Goal: Information Seeking & Learning: Learn about a topic

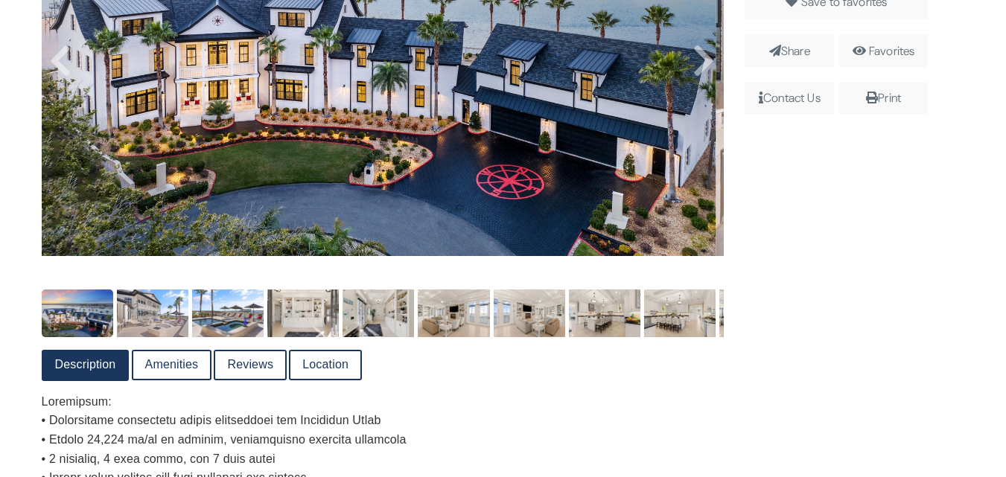
scroll to position [551, 0]
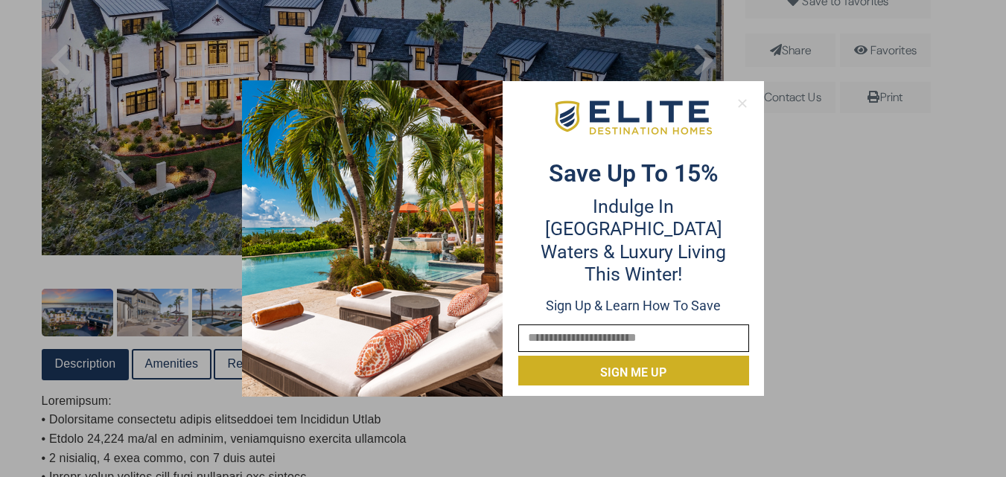
click at [746, 103] on icon at bounding box center [742, 103] width 13 height 13
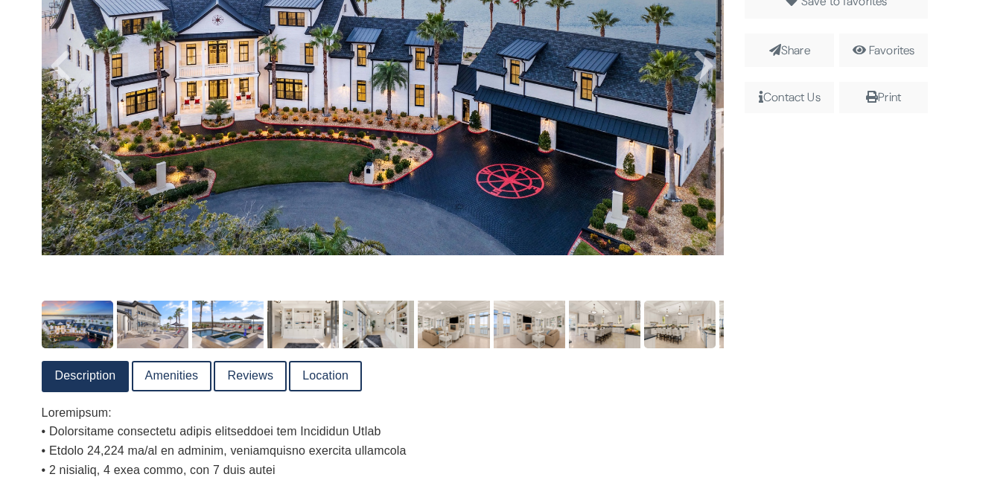
click at [687, 331] on img at bounding box center [680, 325] width 72 height 48
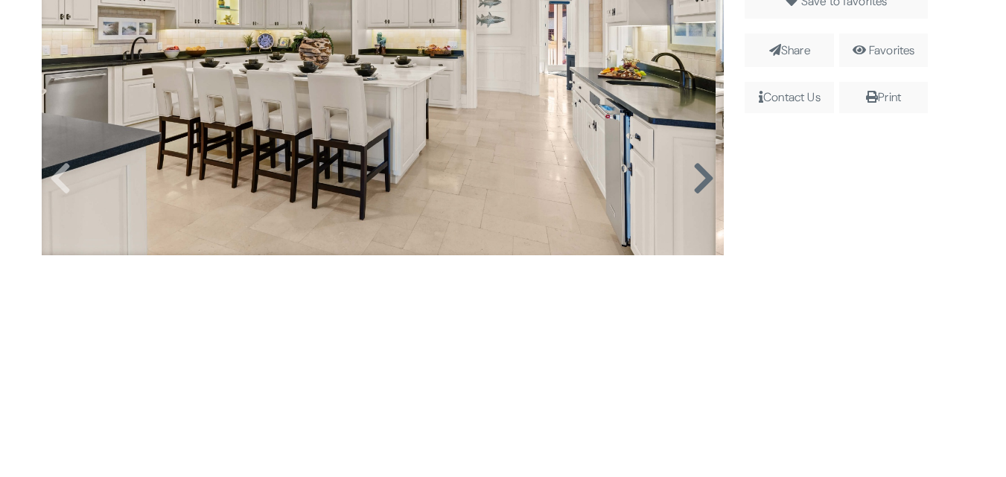
click at [699, 185] on icon at bounding box center [704, 179] width 22 height 36
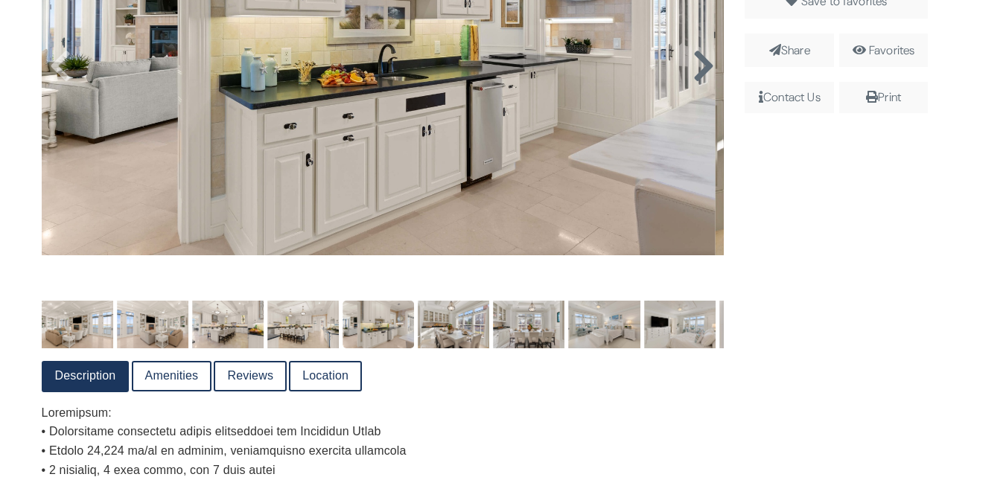
click at [696, 69] on icon at bounding box center [704, 66] width 22 height 36
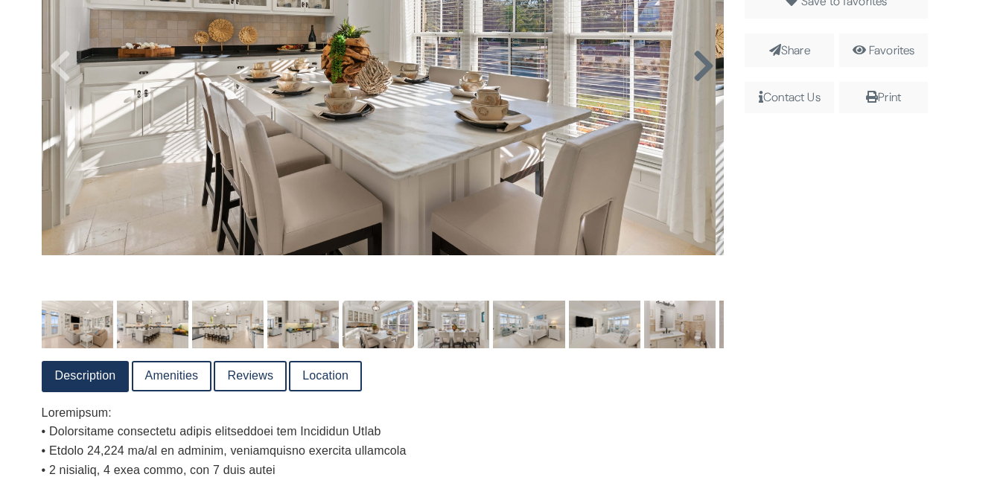
click at [695, 75] on icon at bounding box center [704, 66] width 22 height 36
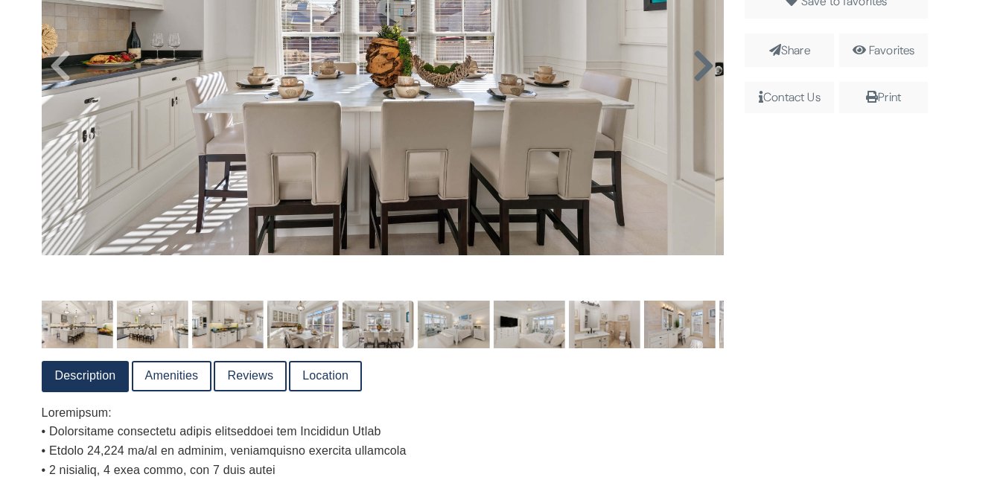
click at [704, 70] on icon at bounding box center [704, 66] width 22 height 36
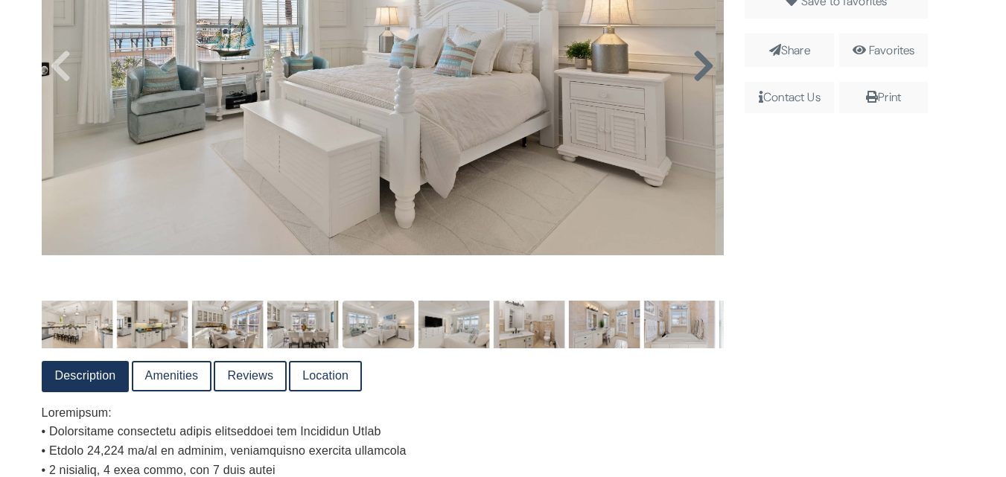
click at [696, 69] on icon at bounding box center [704, 66] width 22 height 36
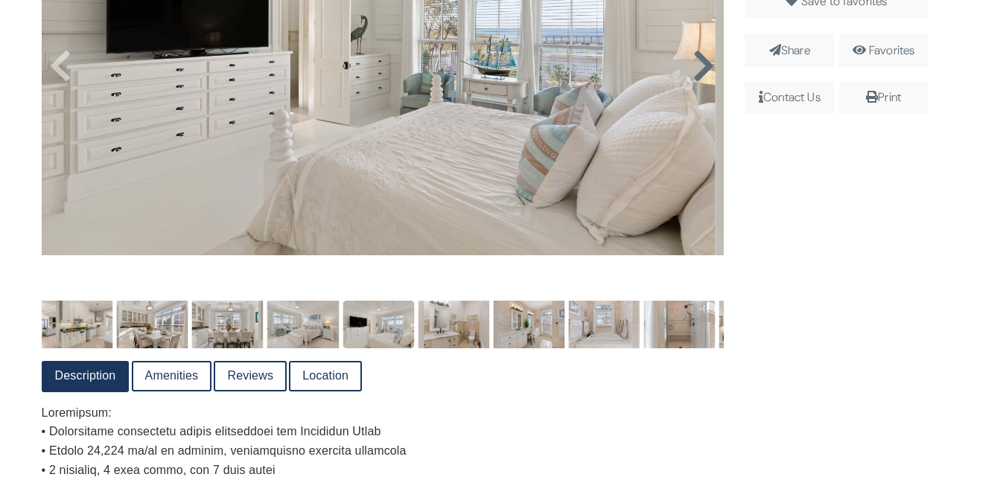
click at [696, 72] on icon at bounding box center [704, 66] width 22 height 36
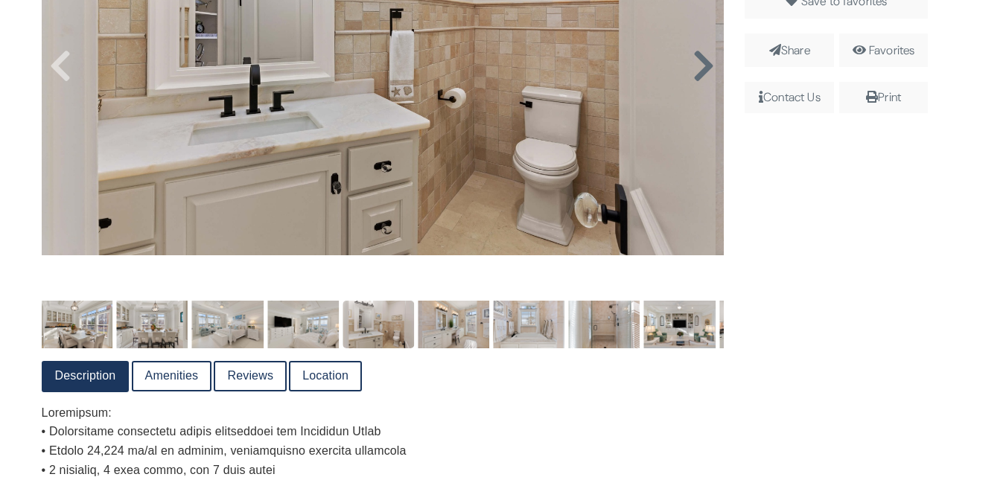
click at [696, 69] on icon at bounding box center [704, 66] width 22 height 36
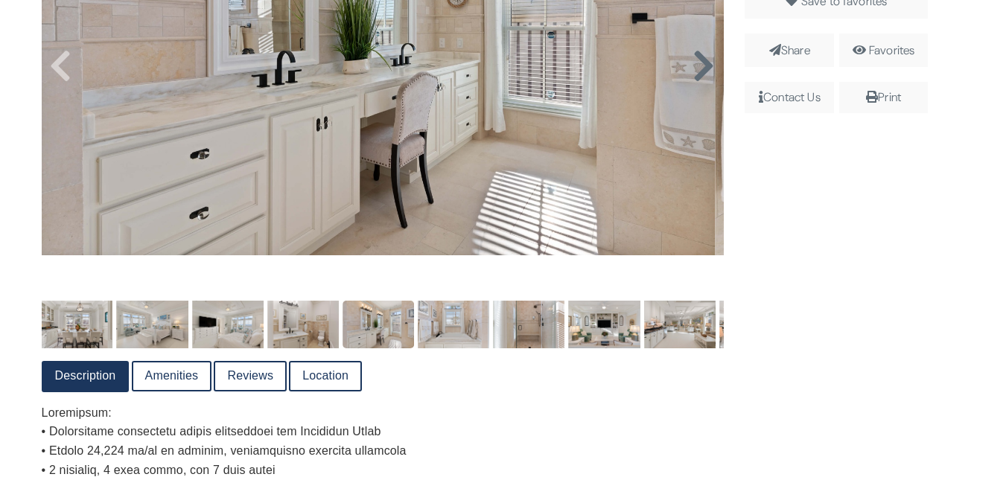
click at [696, 71] on icon at bounding box center [704, 66] width 22 height 36
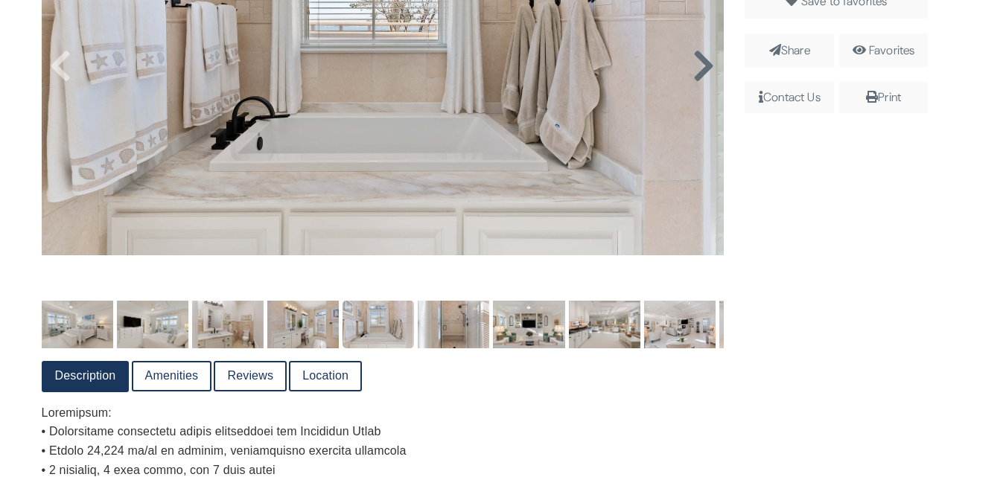
click at [701, 69] on icon at bounding box center [704, 66] width 22 height 36
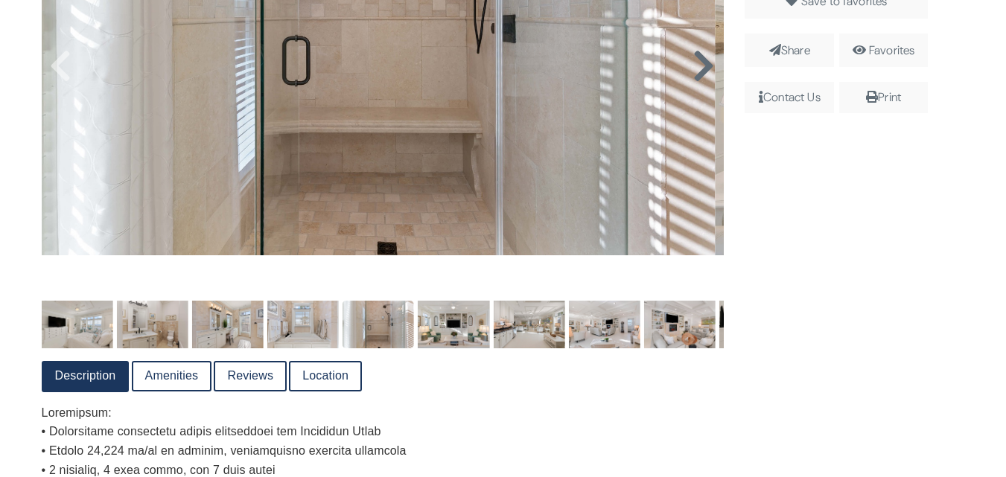
click at [697, 78] on icon at bounding box center [704, 66] width 22 height 36
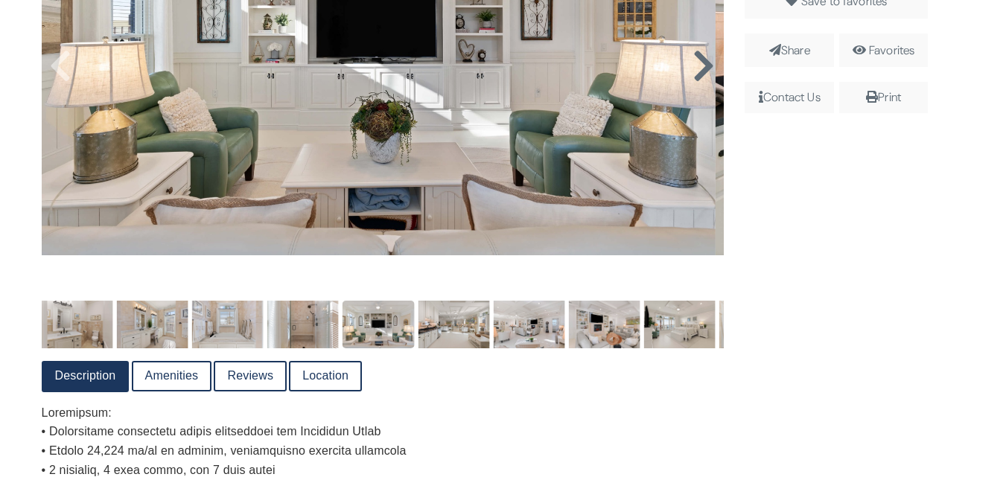
click at [705, 72] on icon at bounding box center [704, 66] width 22 height 36
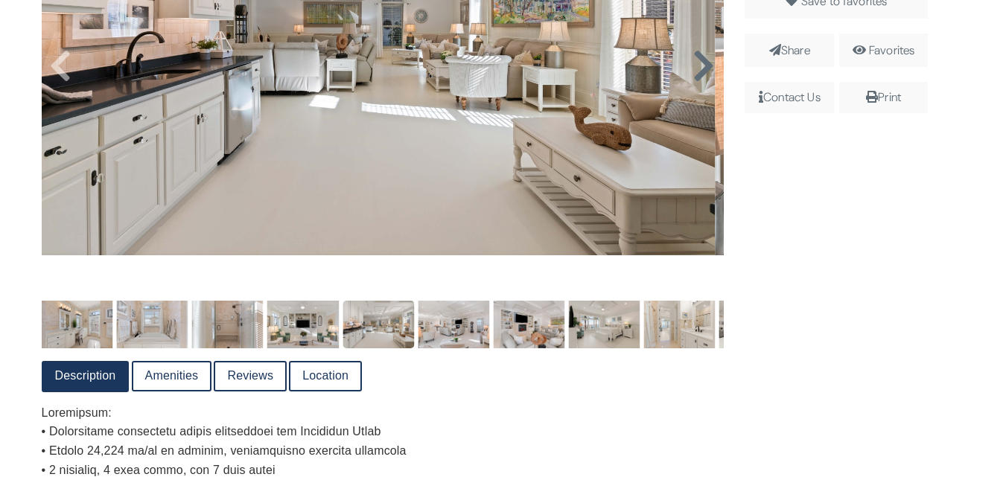
click at [696, 70] on icon at bounding box center [704, 66] width 22 height 36
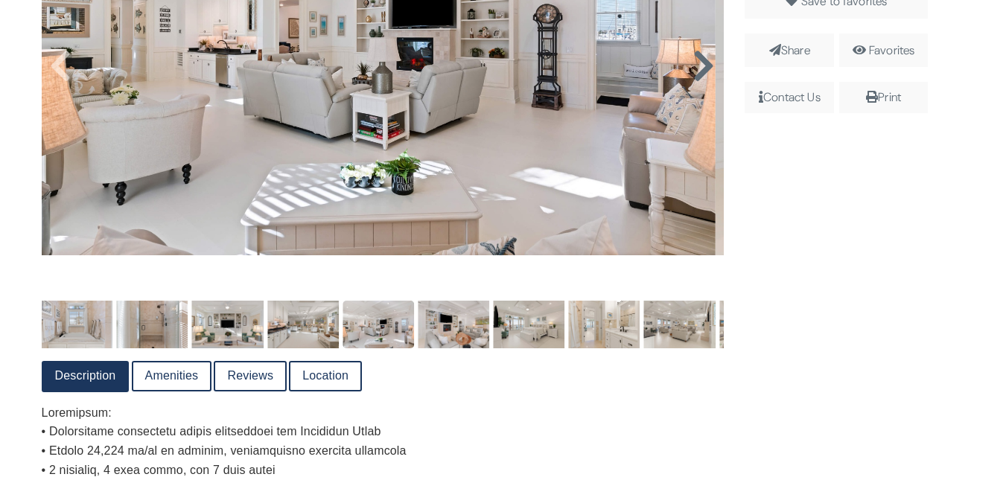
click at [698, 69] on icon at bounding box center [704, 66] width 22 height 36
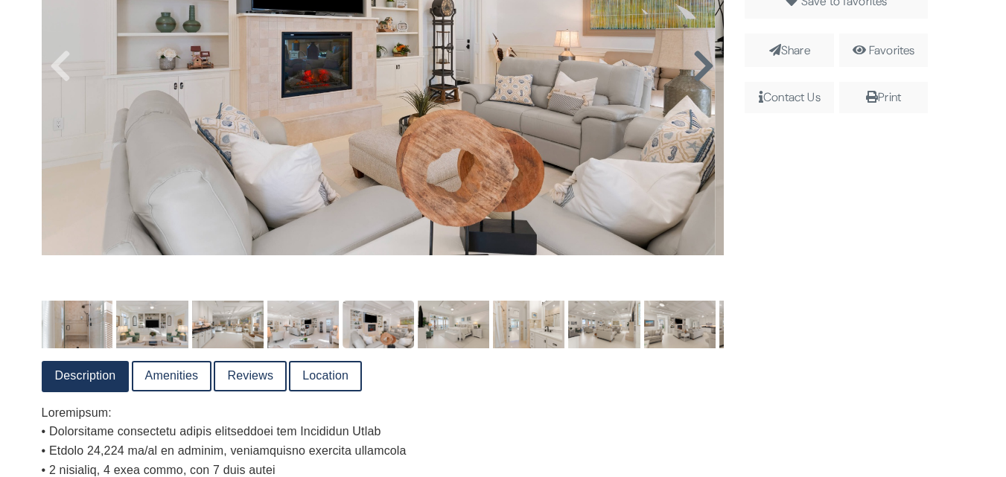
click at [700, 70] on icon at bounding box center [704, 66] width 22 height 36
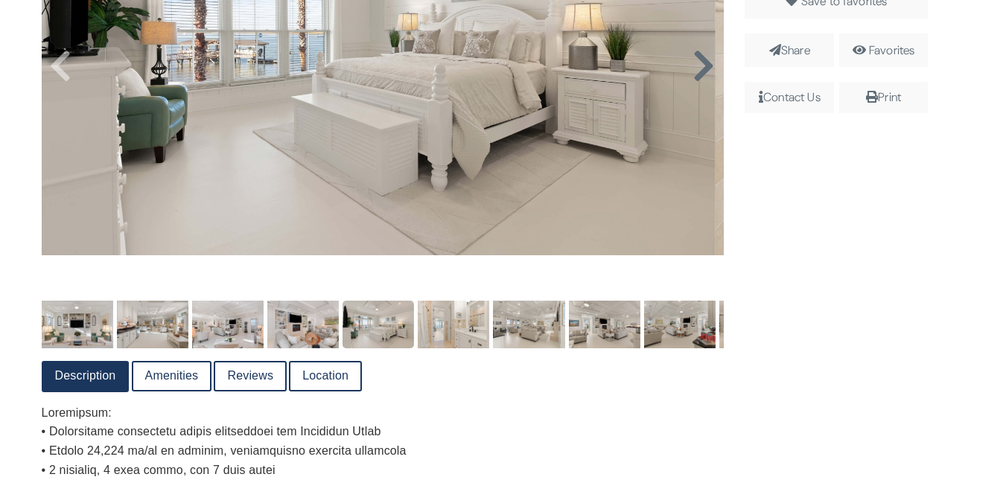
click at [697, 69] on icon at bounding box center [704, 66] width 22 height 36
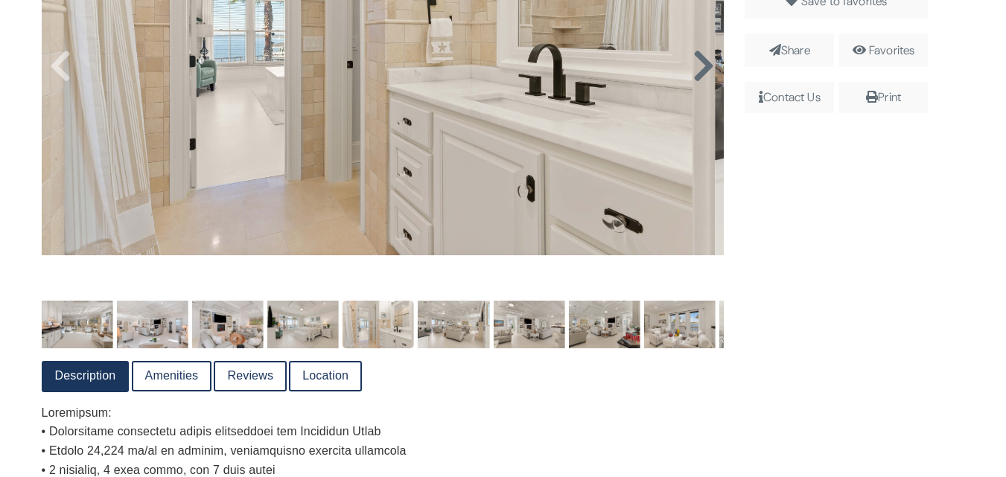
click at [700, 76] on icon at bounding box center [704, 66] width 22 height 36
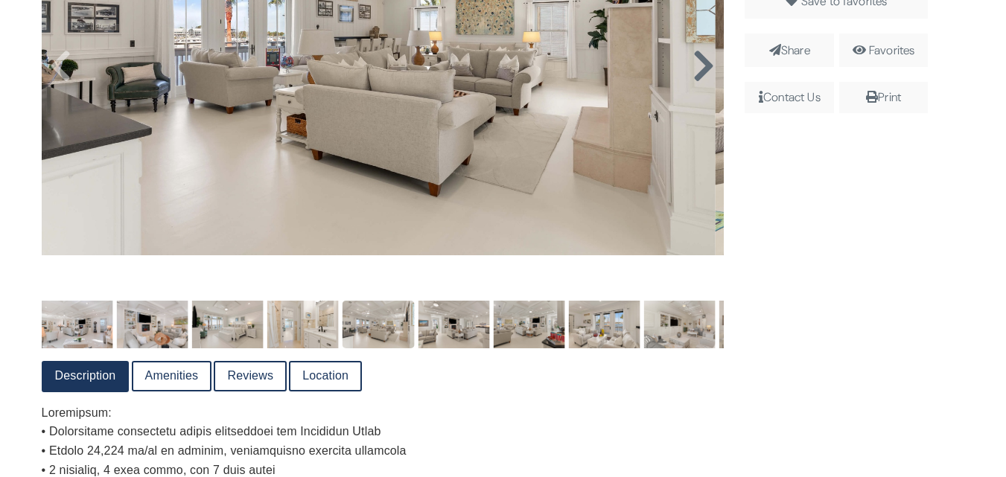
click at [696, 71] on icon at bounding box center [704, 66] width 22 height 36
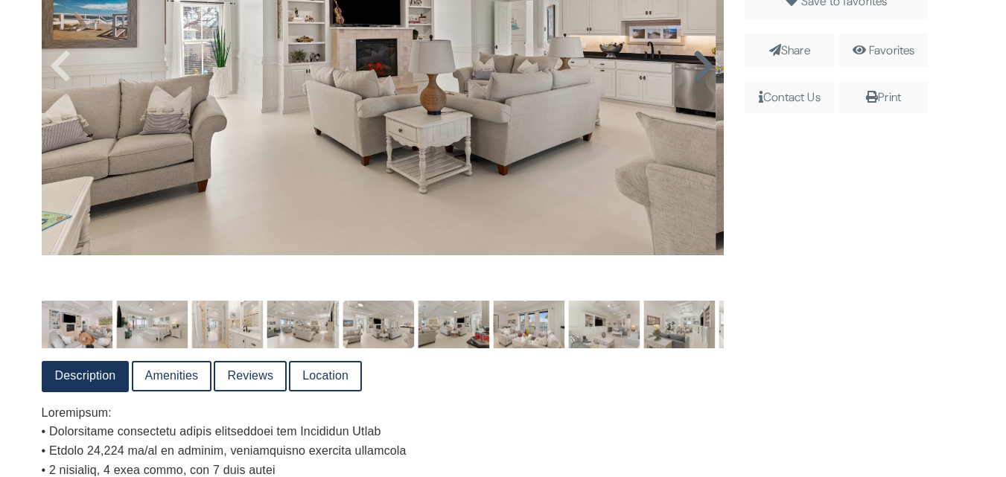
click at [699, 73] on icon at bounding box center [704, 66] width 22 height 36
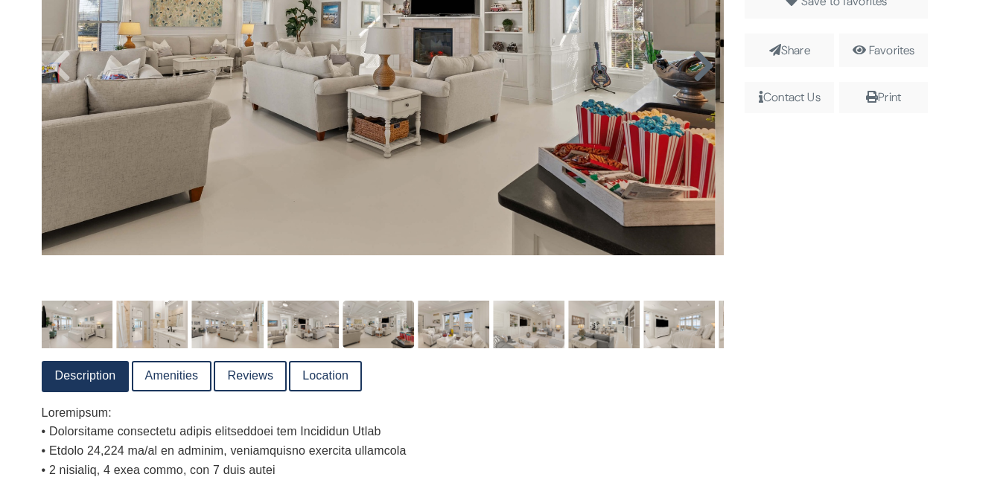
click at [696, 70] on icon at bounding box center [704, 66] width 22 height 36
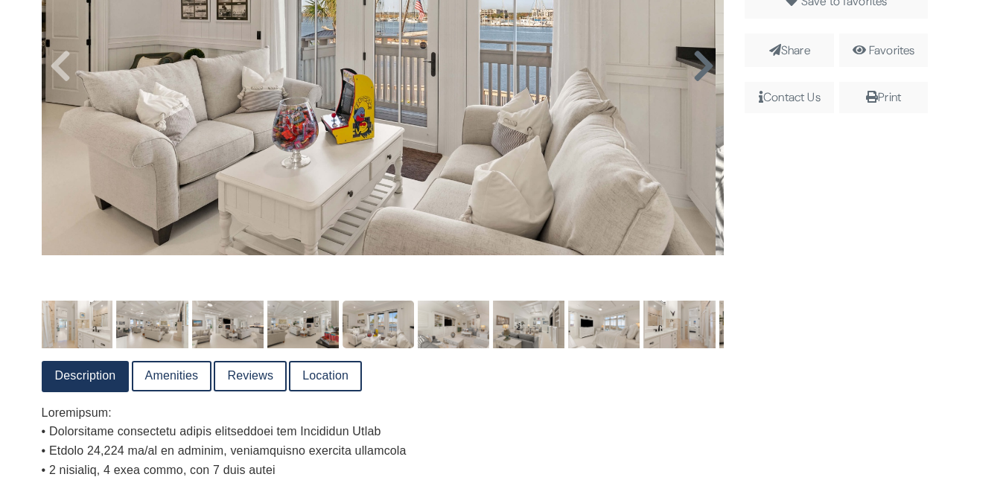
click at [702, 72] on icon at bounding box center [704, 66] width 22 height 36
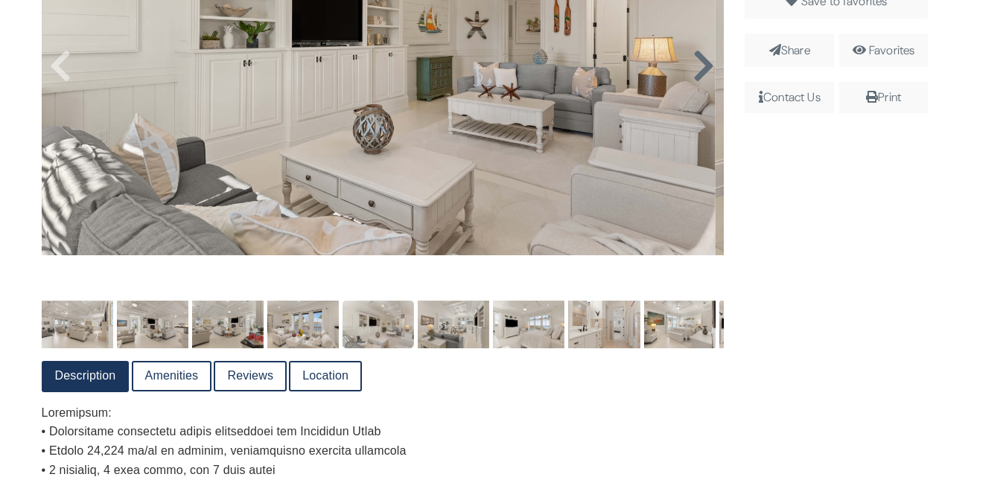
click at [696, 70] on icon at bounding box center [704, 66] width 22 height 36
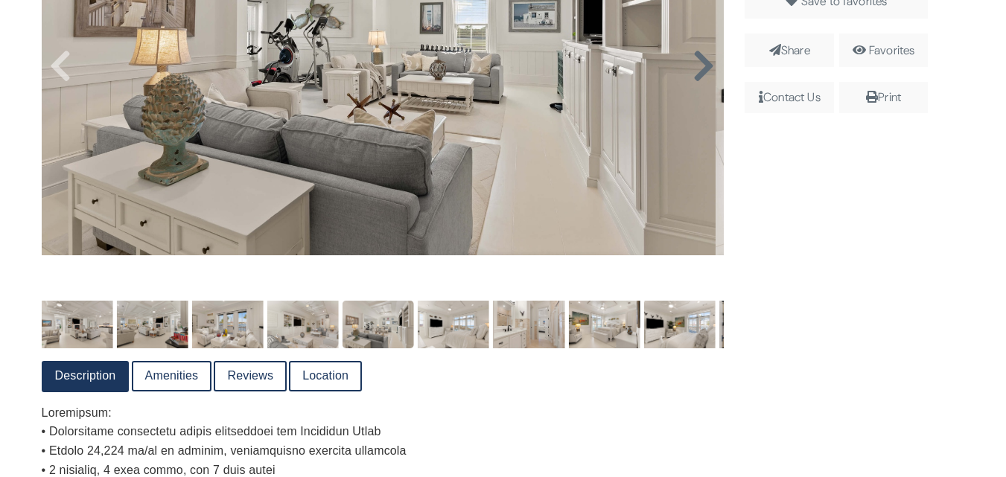
click at [702, 72] on icon at bounding box center [704, 66] width 22 height 36
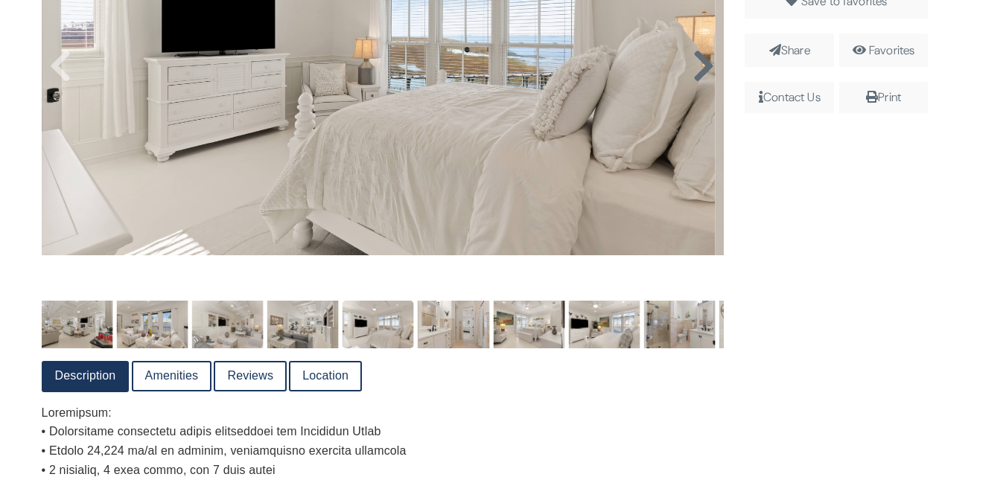
click at [696, 71] on icon at bounding box center [704, 66] width 22 height 36
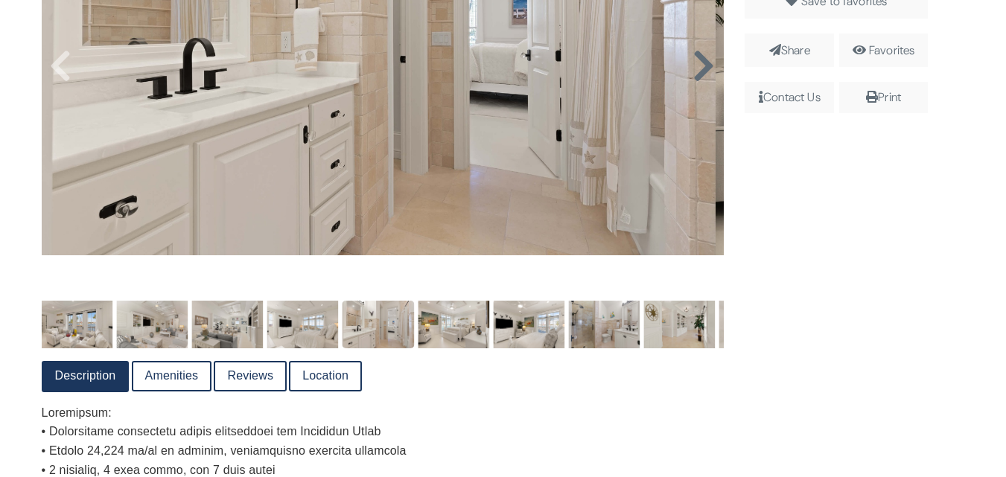
click at [699, 68] on icon at bounding box center [704, 66] width 22 height 36
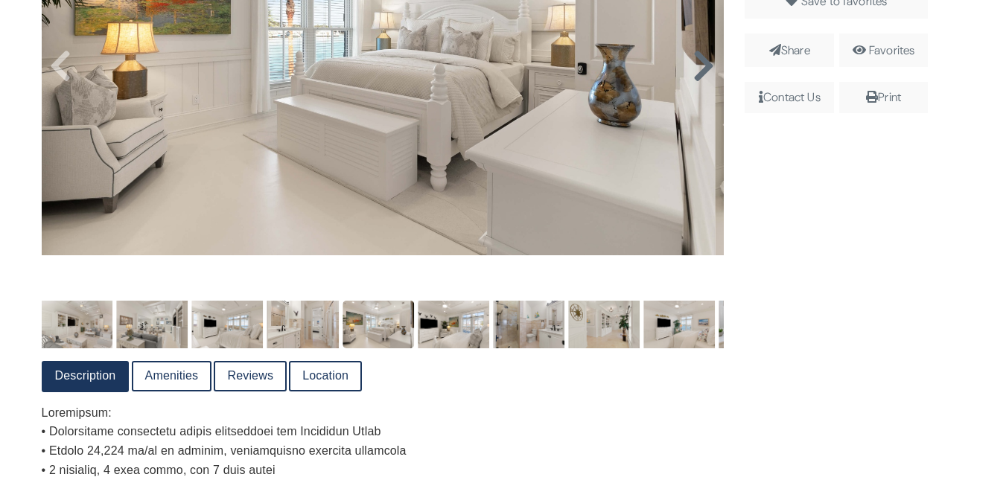
click at [700, 70] on icon at bounding box center [704, 66] width 22 height 36
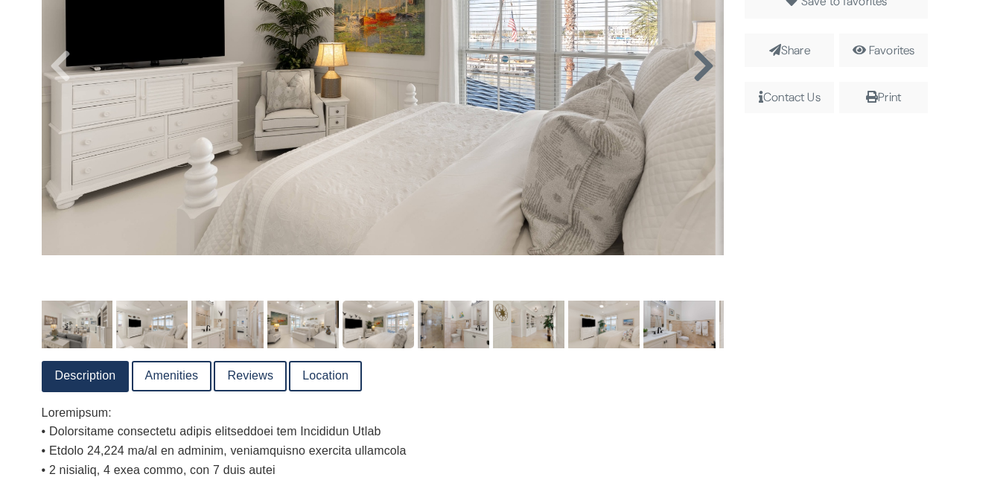
click at [700, 69] on icon at bounding box center [704, 66] width 22 height 36
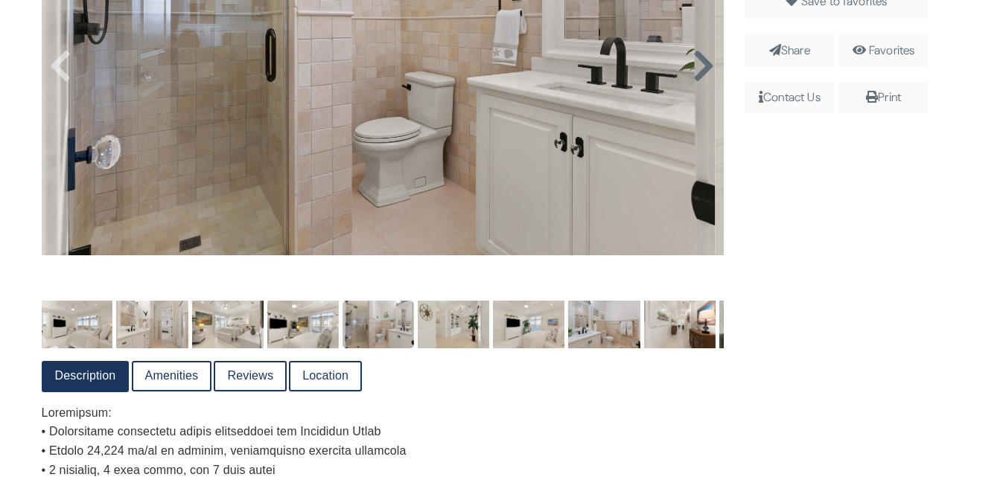
click at [698, 68] on icon at bounding box center [704, 66] width 22 height 36
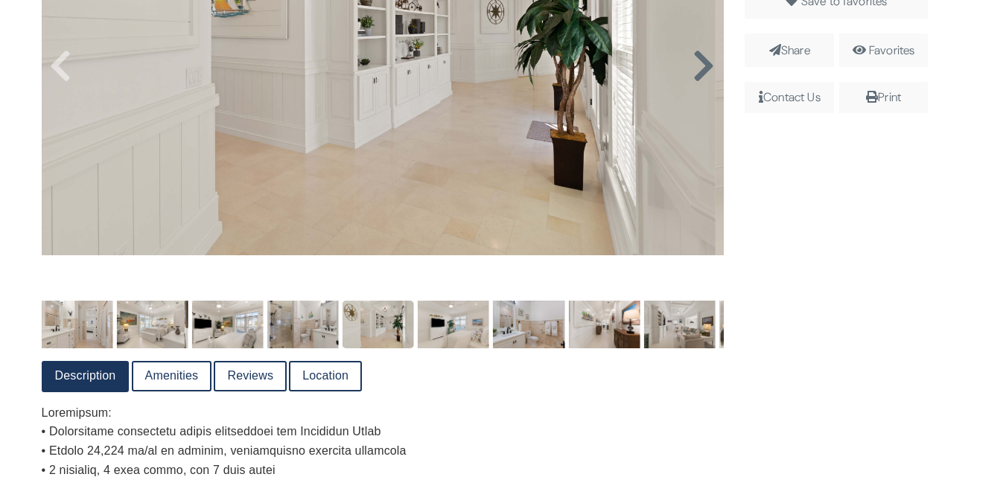
click at [705, 70] on icon at bounding box center [704, 66] width 22 height 36
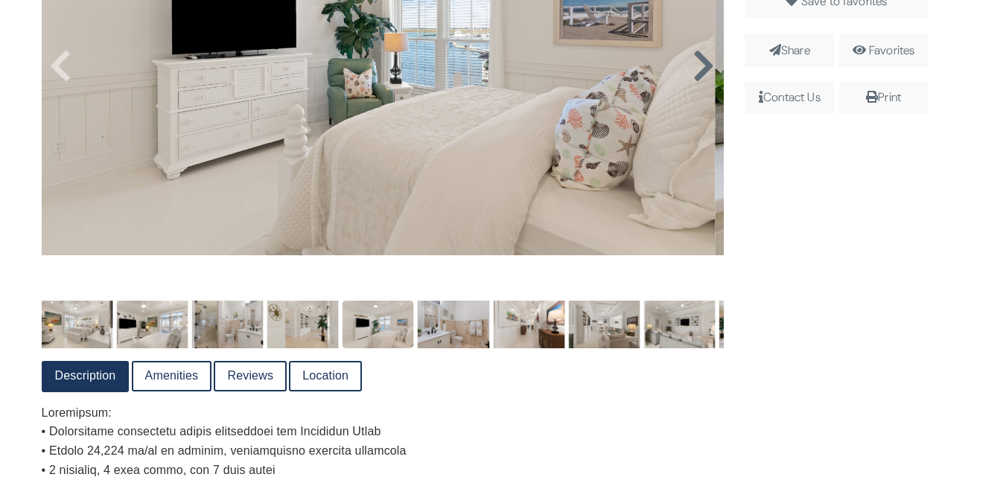
click at [705, 70] on icon at bounding box center [704, 66] width 22 height 36
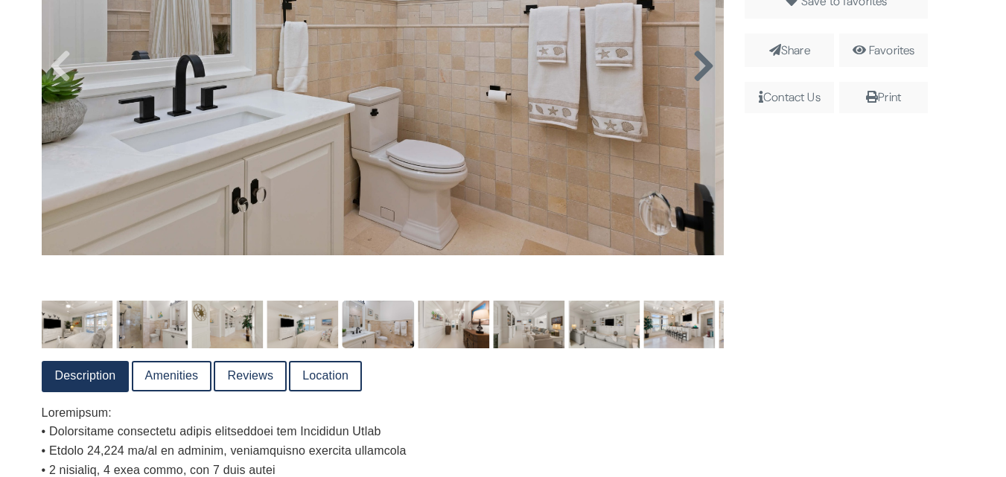
click at [703, 72] on icon at bounding box center [704, 66] width 22 height 36
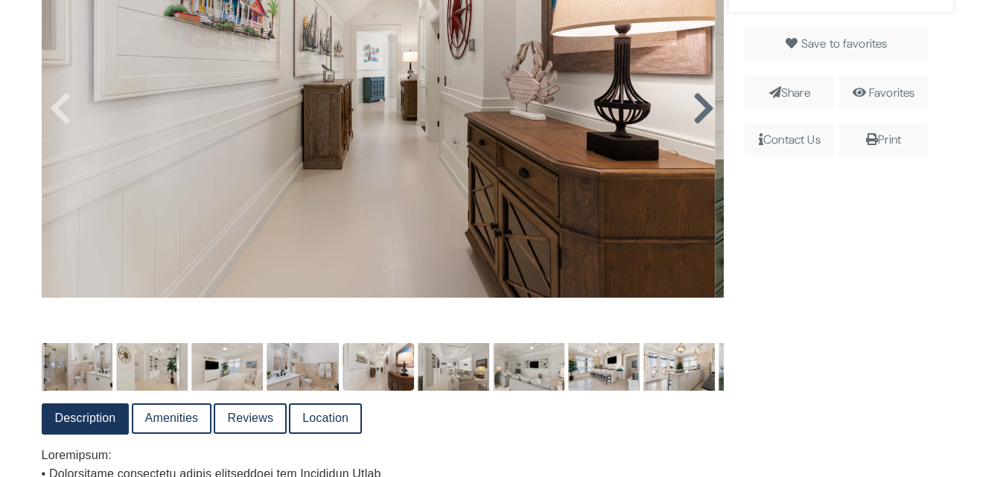
scroll to position [501, 0]
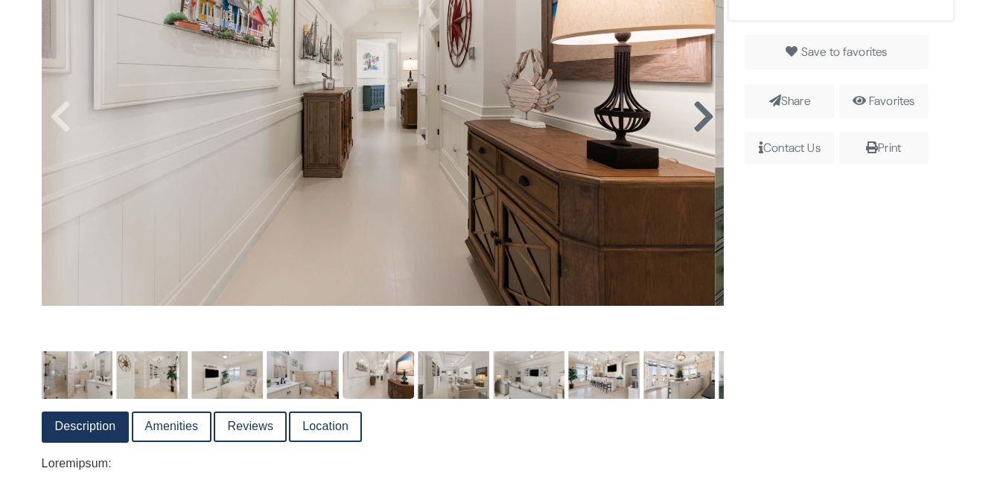
click at [698, 114] on icon at bounding box center [704, 117] width 22 height 36
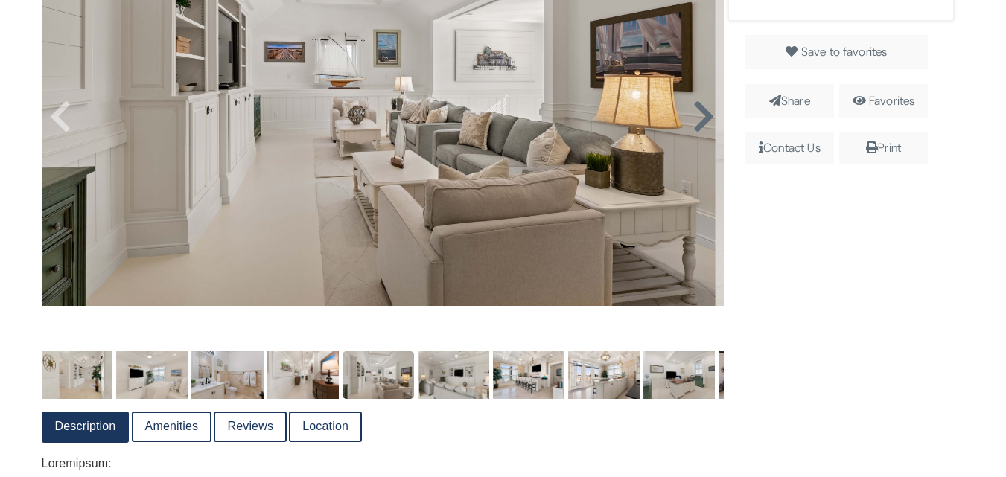
click at [696, 119] on icon at bounding box center [704, 117] width 22 height 36
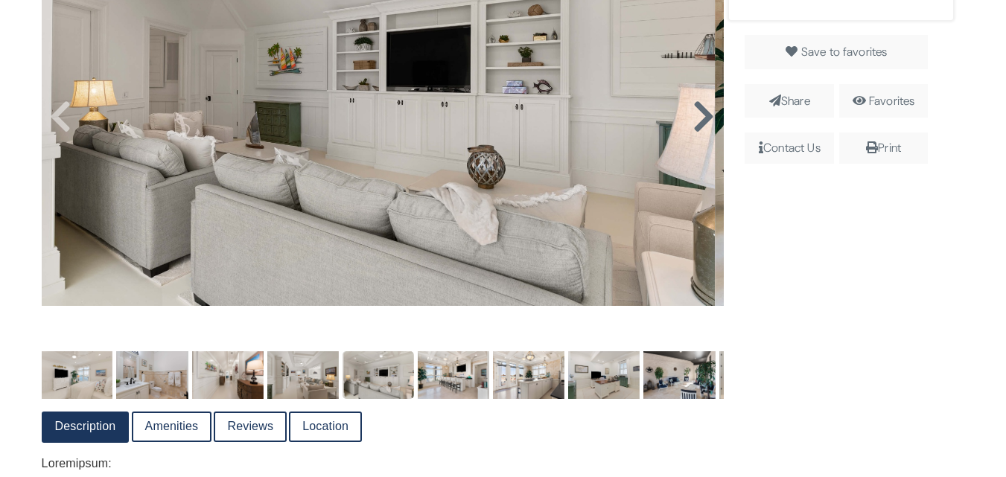
click at [693, 119] on icon at bounding box center [704, 117] width 22 height 36
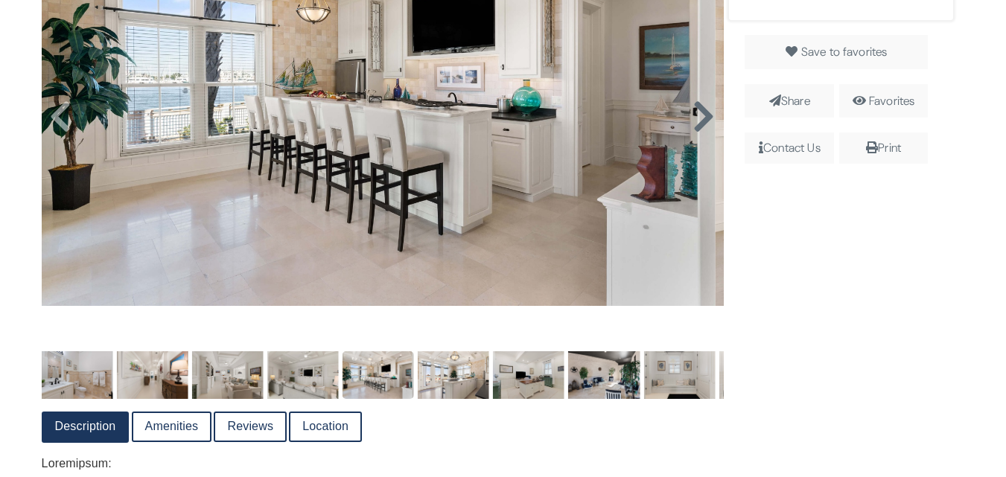
click at [696, 120] on icon at bounding box center [704, 117] width 22 height 36
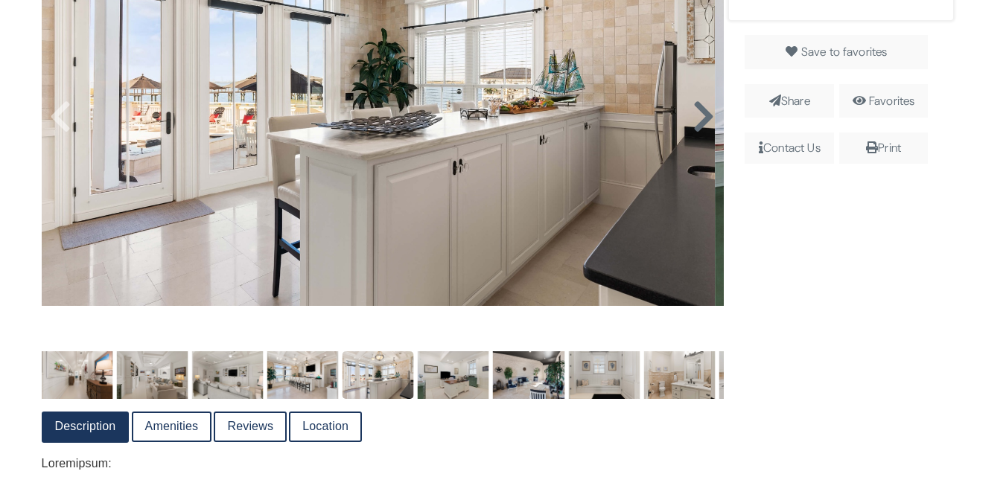
click at [696, 121] on icon at bounding box center [704, 117] width 22 height 36
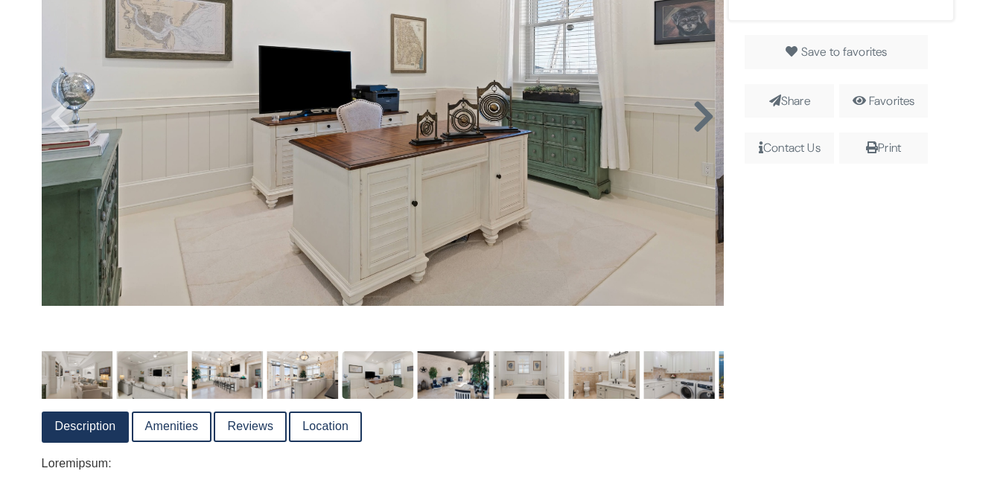
click at [698, 119] on icon at bounding box center [704, 117] width 22 height 36
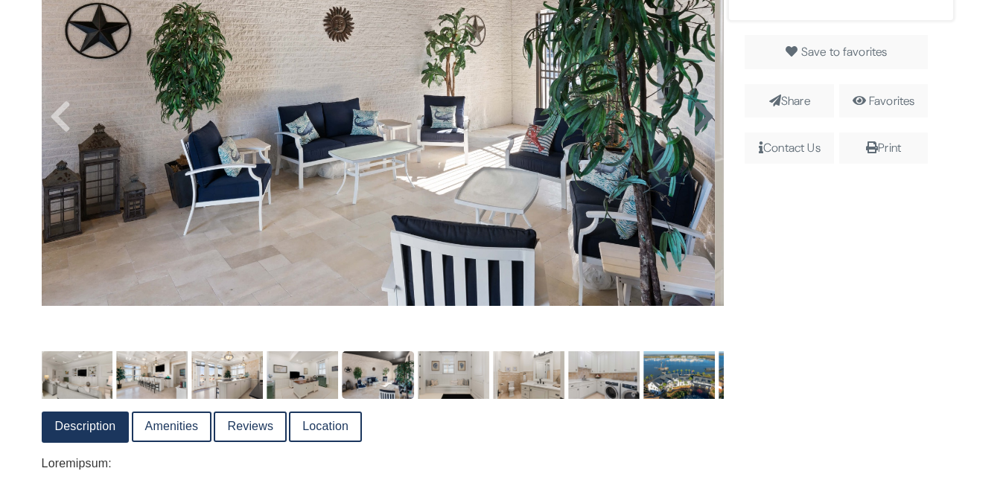
click at [702, 116] on icon at bounding box center [704, 117] width 22 height 36
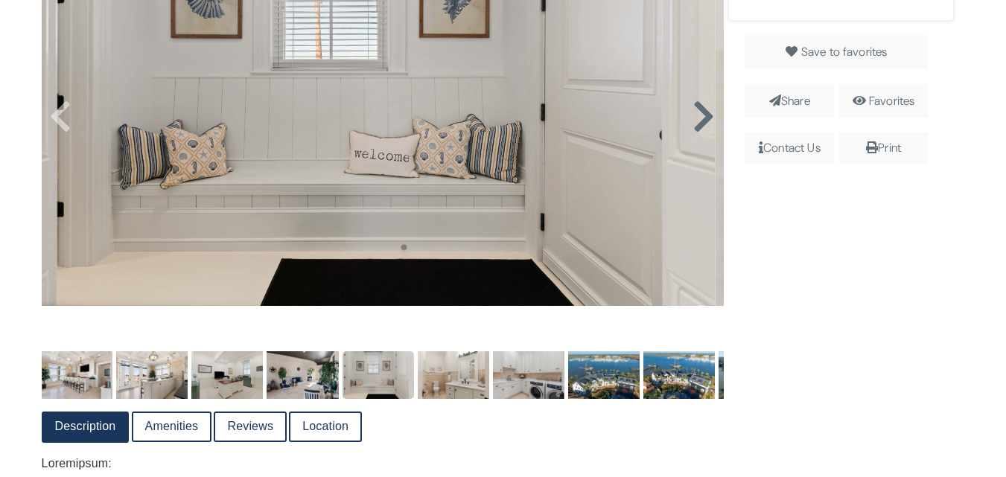
click at [694, 119] on icon at bounding box center [704, 117] width 22 height 36
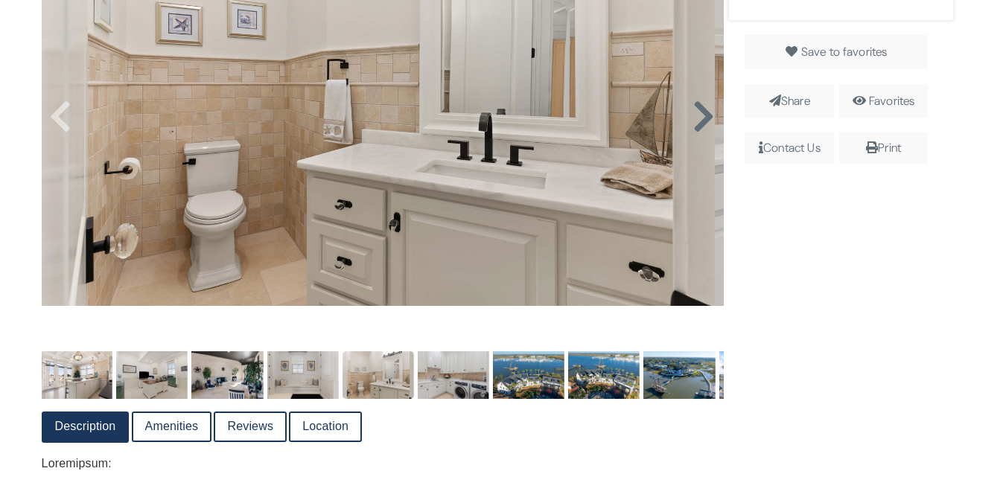
click at [696, 121] on icon at bounding box center [704, 117] width 22 height 36
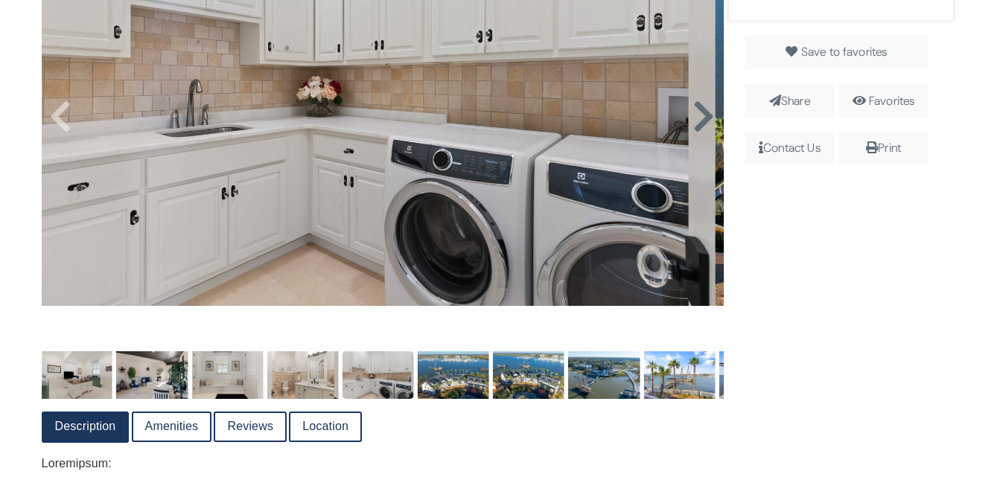
click at [696, 124] on icon at bounding box center [704, 117] width 22 height 36
